Goal: Task Accomplishment & Management: Manage account settings

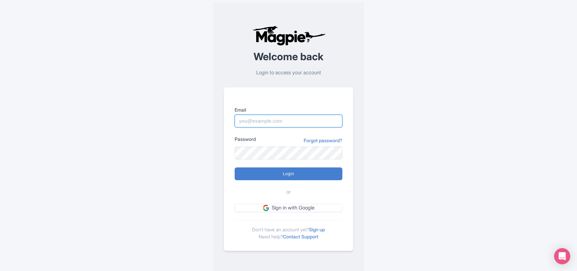
type input "[PERSON_NAME][EMAIL_ADDRESS][DOMAIN_NAME]"
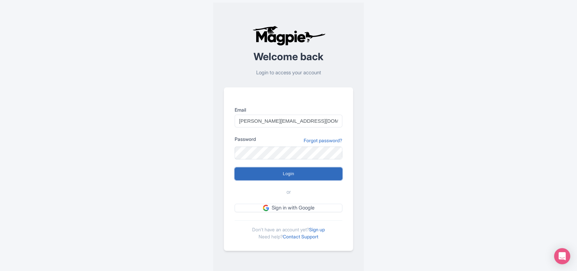
click at [300, 174] on input "Login" at bounding box center [289, 174] width 108 height 13
type input "Logging in..."
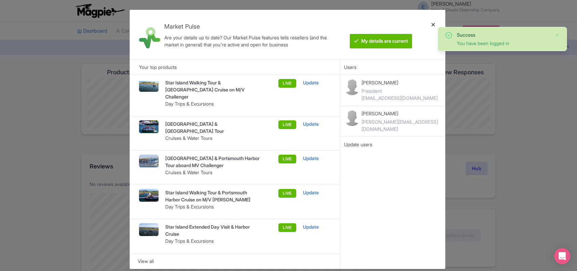
click at [432, 25] on div at bounding box center [433, 34] width 16 height 39
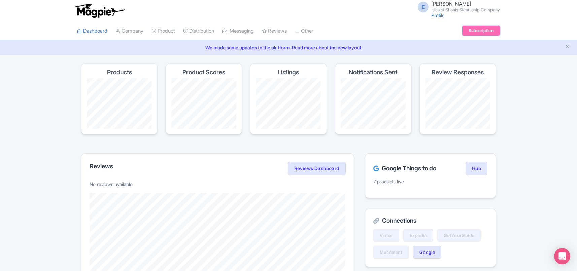
click at [476, 32] on link "Subscription" at bounding box center [481, 31] width 38 height 10
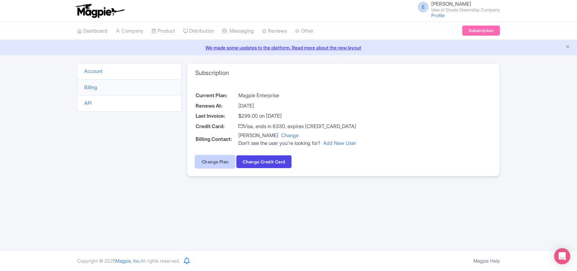
click at [224, 162] on link "Change Plan" at bounding box center [215, 162] width 40 height 13
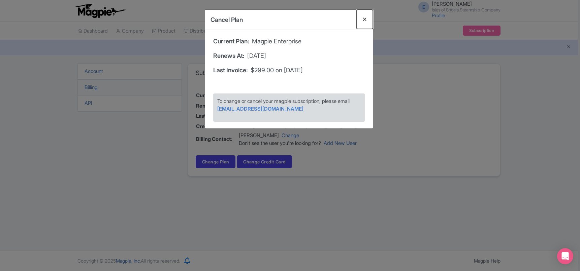
click at [365, 19] on button "Close" at bounding box center [364, 19] width 16 height 19
